Goal: Information Seeking & Learning: Learn about a topic

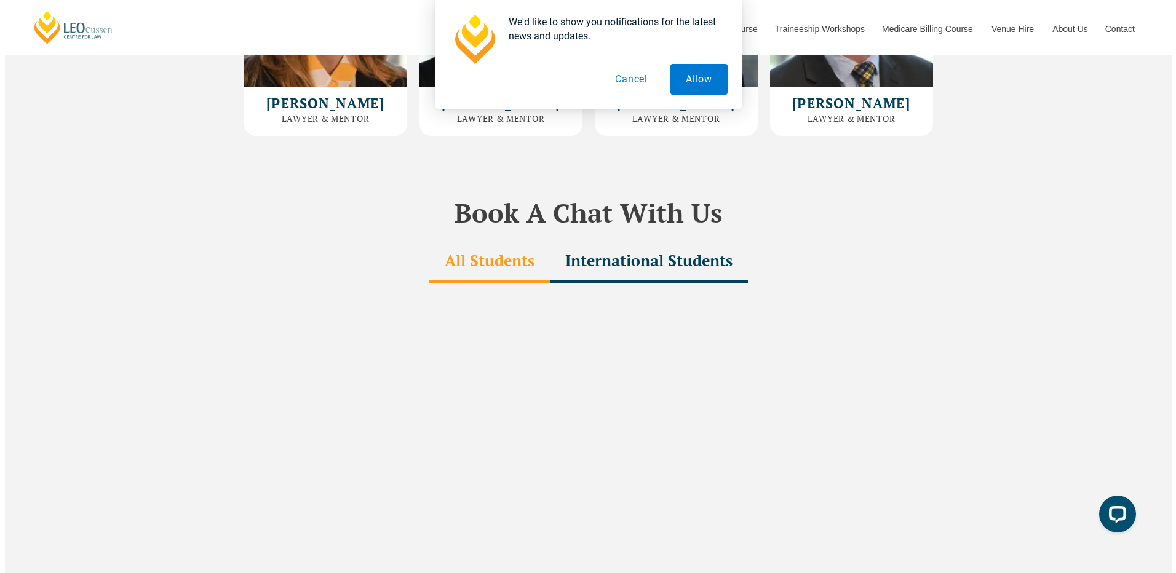
scroll to position [3717, 0]
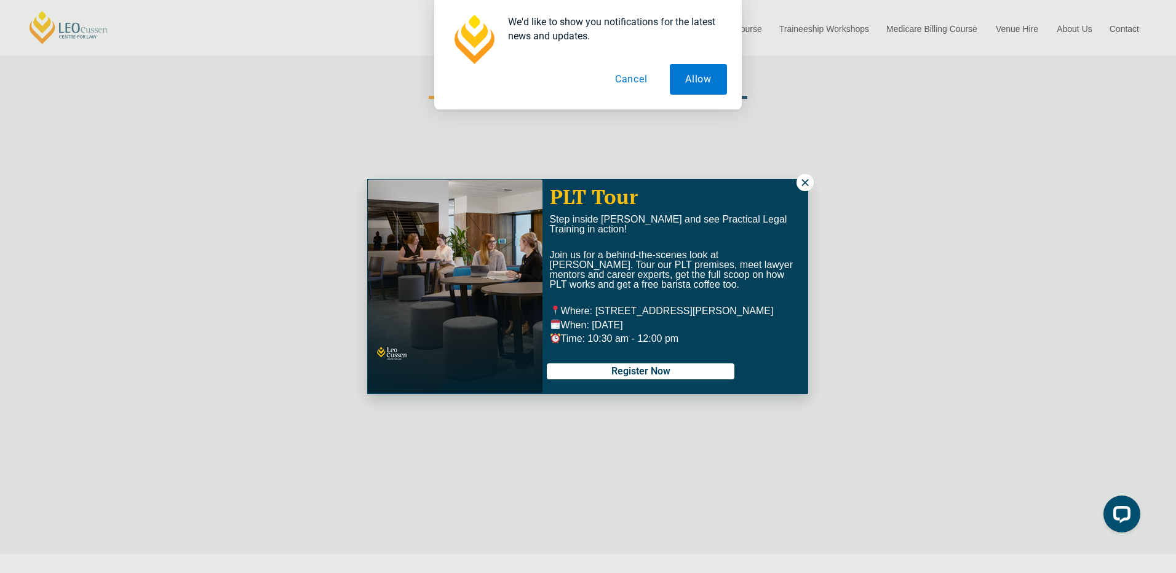
click at [808, 182] on icon at bounding box center [804, 182] width 11 height 11
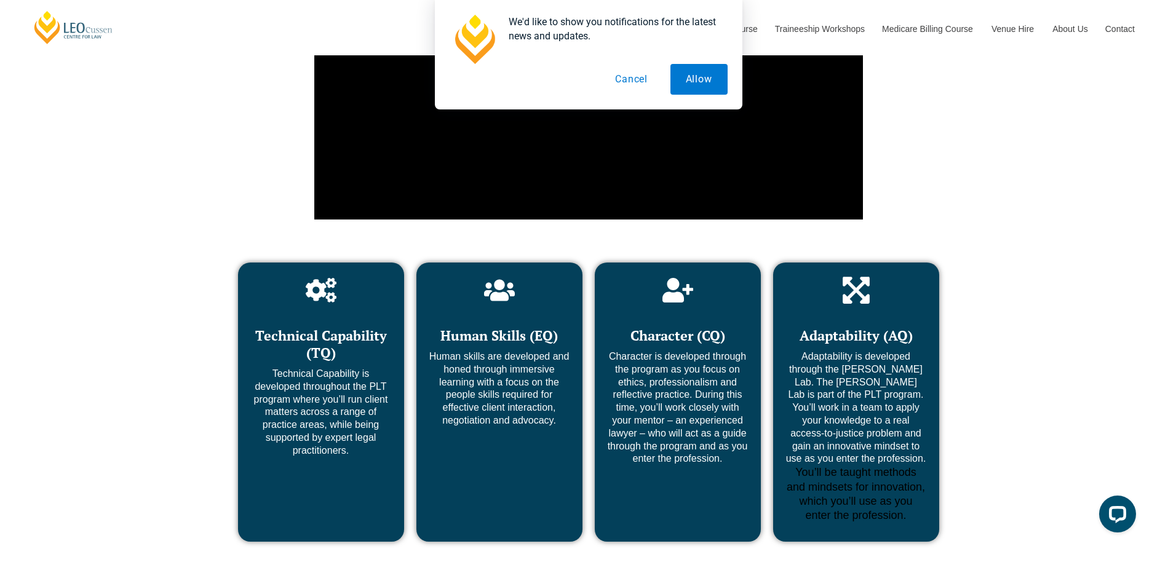
scroll to position [4762, 0]
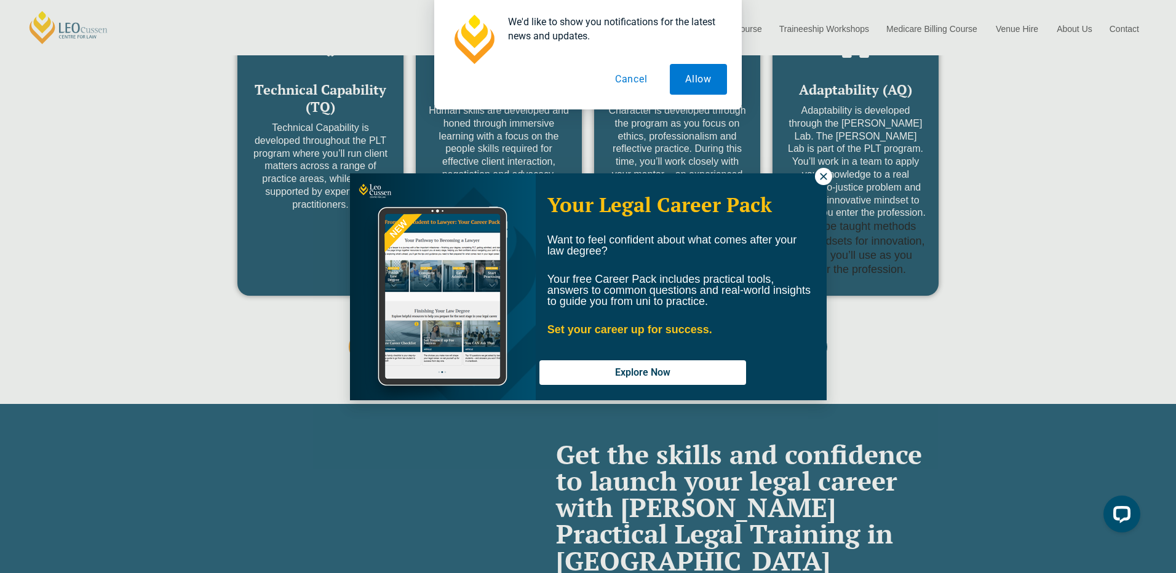
click at [820, 173] on icon at bounding box center [823, 176] width 7 height 7
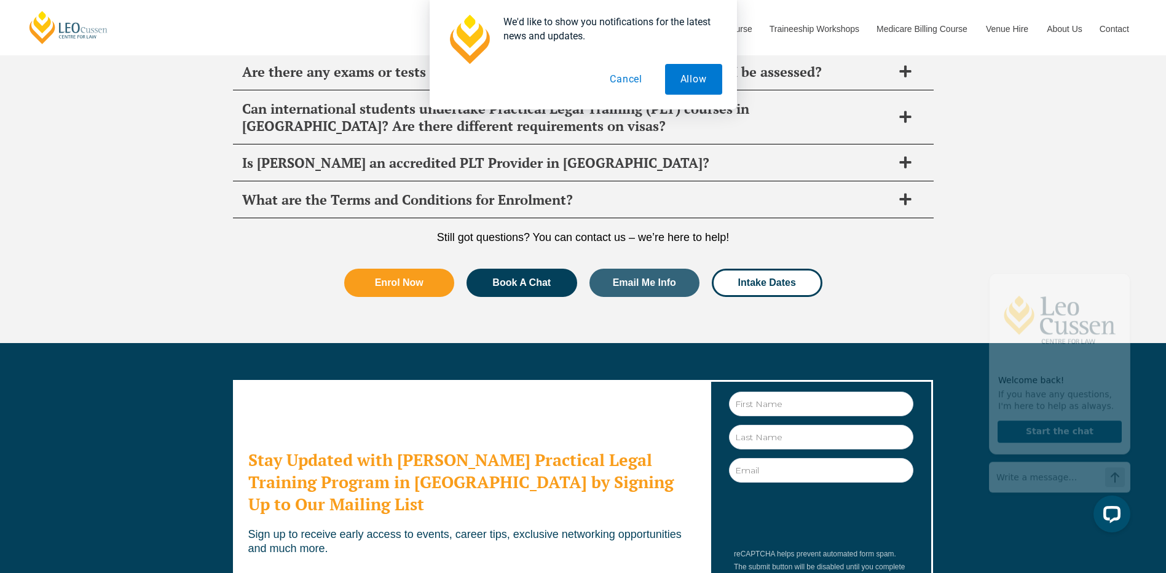
scroll to position [6653, 0]
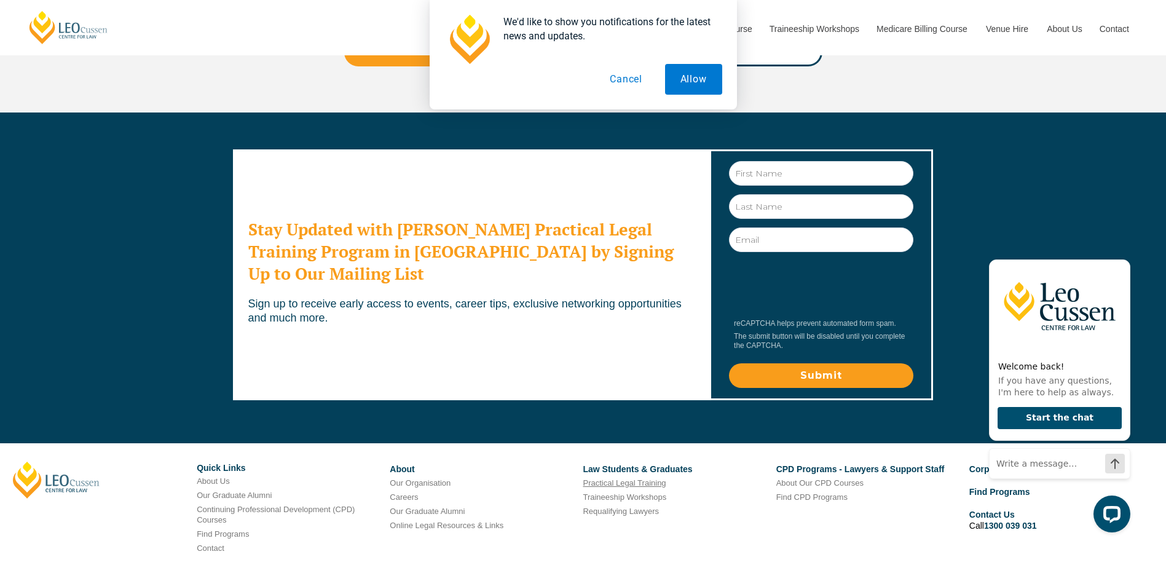
click at [607, 478] on link "Practical Legal Training" at bounding box center [624, 482] width 83 height 9
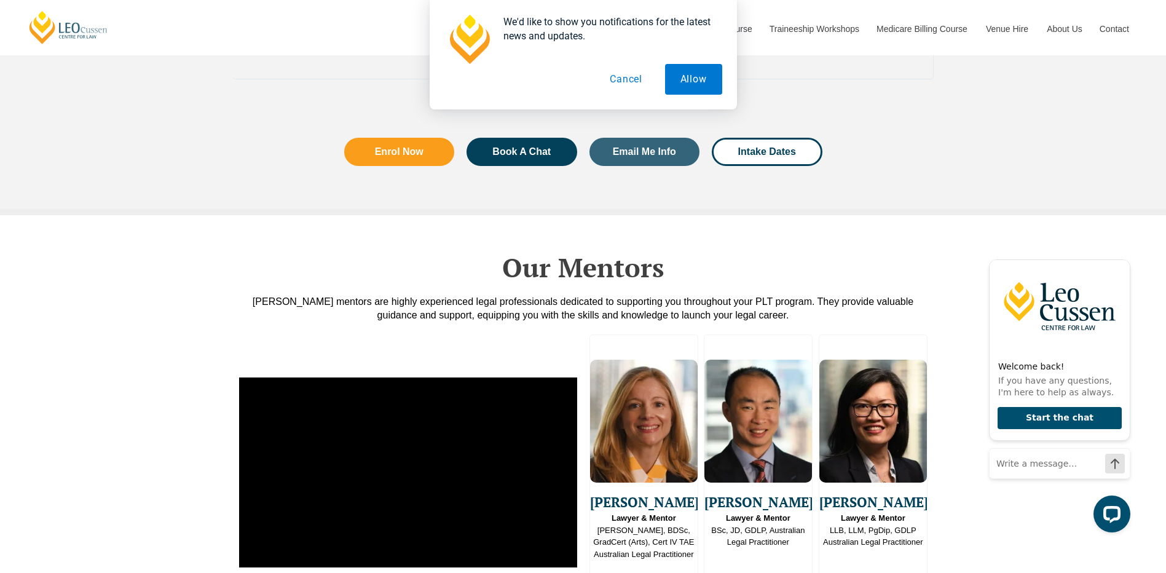
scroll to position [3259, 0]
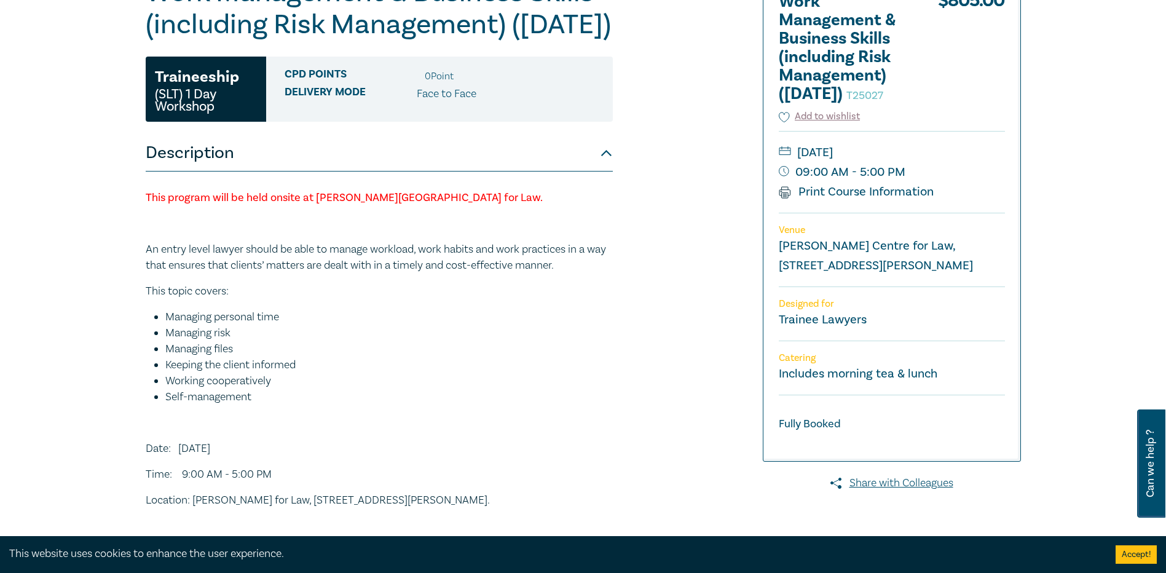
scroll to position [369, 0]
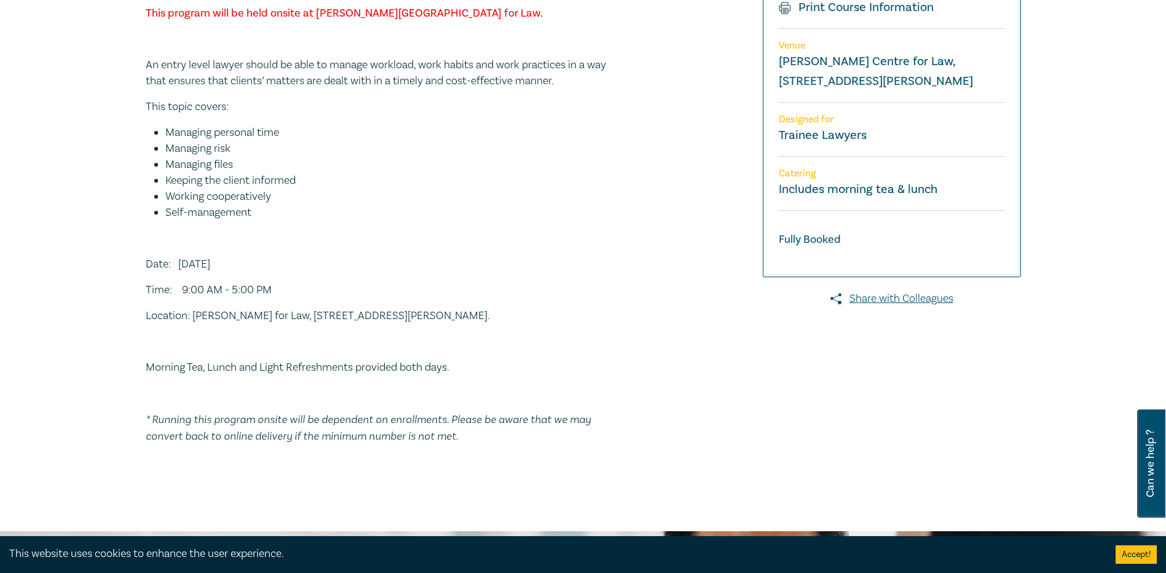
click at [503, 89] on p "An entry level lawyer should be able to manage workload, work habits and work p…" at bounding box center [379, 73] width 467 height 32
